Goal: Task Accomplishment & Management: Manage account settings

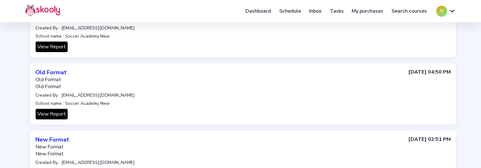
scroll to position [127, 0]
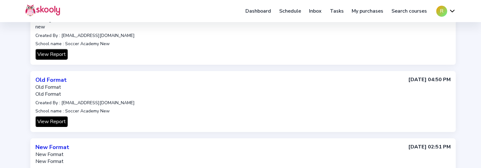
click at [451, 6] on button "R" at bounding box center [447, 11] width 20 height 11
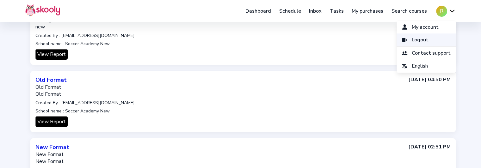
click at [434, 39] on link "Logout" at bounding box center [426, 40] width 59 height 13
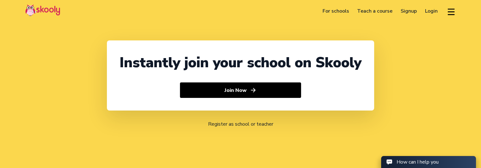
select select "91"
select select "[GEOGRAPHIC_DATA]"
select select "[GEOGRAPHIC_DATA]/[GEOGRAPHIC_DATA]"
click at [430, 10] on link "Login" at bounding box center [431, 11] width 21 height 10
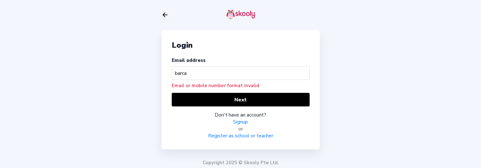
click at [14, 47] on div "Login Email address barca Email or mobile number format invalid Next Don't have…" at bounding box center [240, 85] width 481 height 171
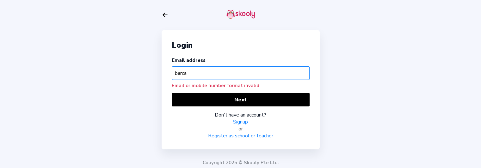
click at [214, 75] on input "barca" at bounding box center [241, 73] width 138 height 14
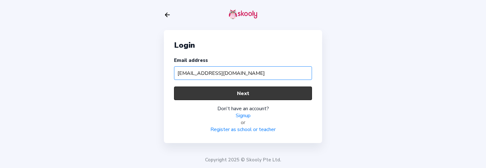
type input "[EMAIL_ADDRESS][DOMAIN_NAME]"
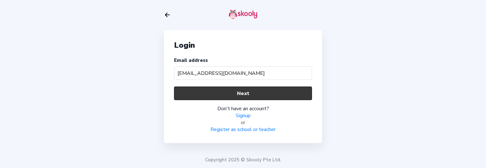
click at [228, 90] on button "Next" at bounding box center [243, 94] width 138 height 14
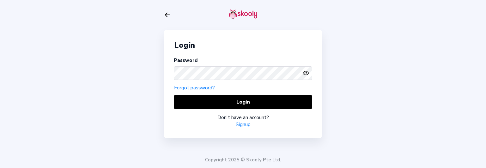
click at [28, 48] on div "Login Password Forgot password? Login Don't have an account? Signup Copyright 2…" at bounding box center [243, 84] width 486 height 168
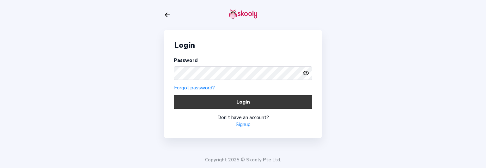
click at [227, 98] on button "Login" at bounding box center [243, 102] width 138 height 14
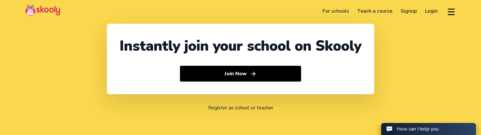
click at [430, 11] on link "Login" at bounding box center [431, 11] width 21 height 10
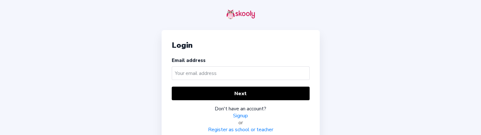
scroll to position [5, 0]
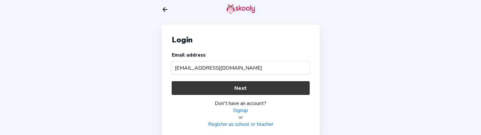
type input "babycare@mailinator.com"
click at [224, 88] on button "Next" at bounding box center [241, 88] width 138 height 14
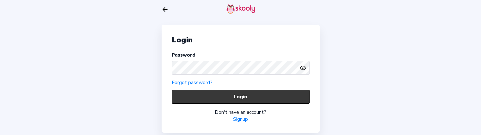
click at [219, 95] on button "Login" at bounding box center [241, 97] width 138 height 14
